Goal: Information Seeking & Learning: Understand process/instructions

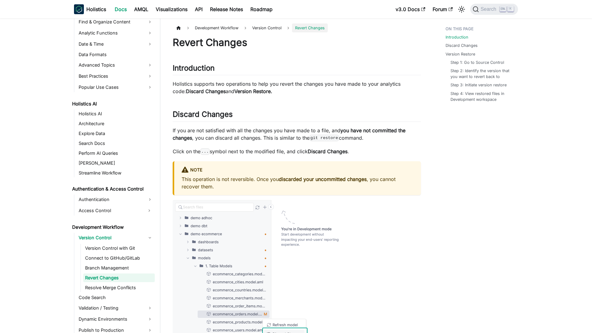
scroll to position [249, 0]
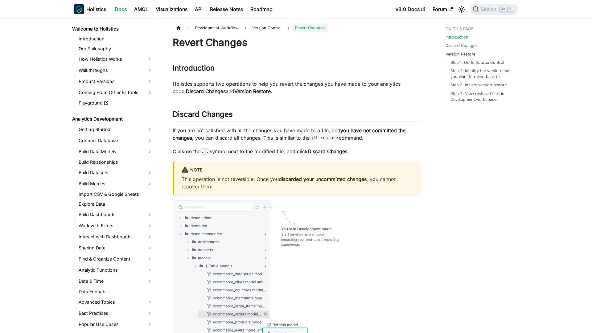
scroll to position [249, 0]
